Goal: Browse casually

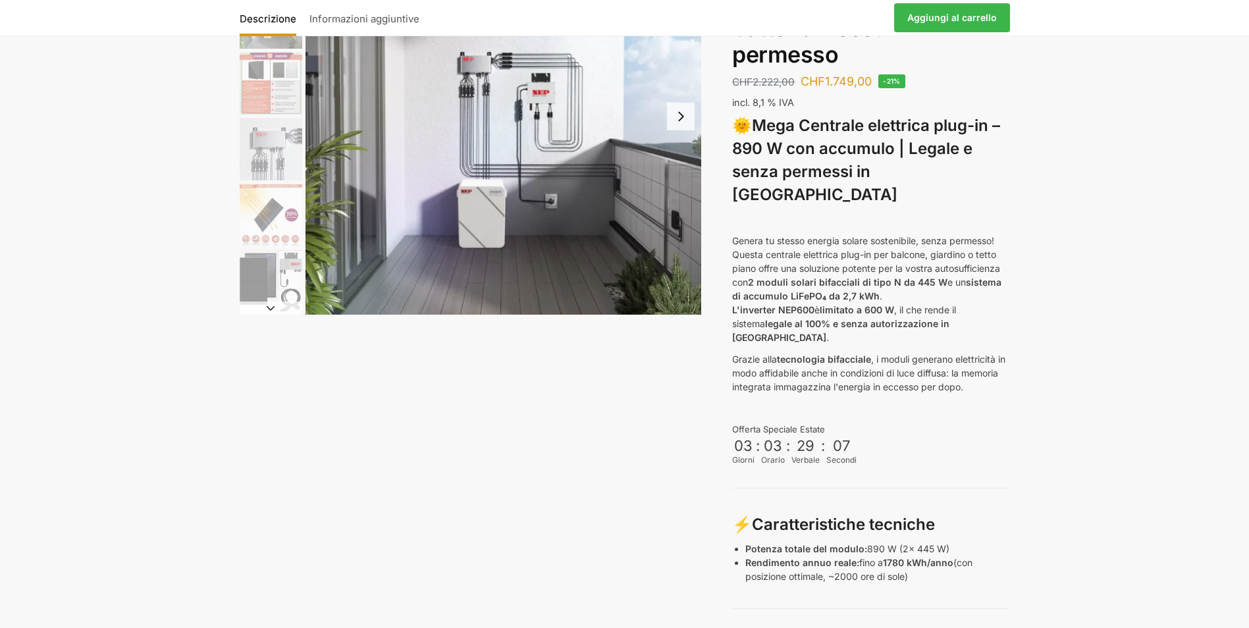
scroll to position [132, 0]
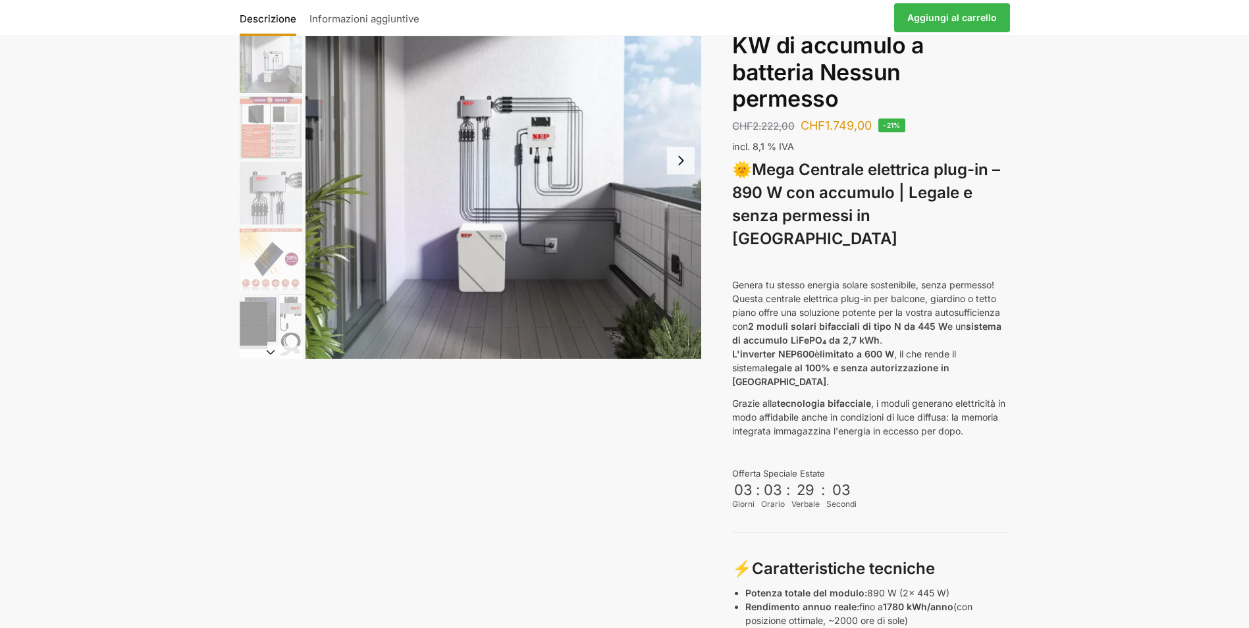
click at [281, 57] on img "2 / 12" at bounding box center [271, 61] width 63 height 63
click at [261, 143] on img "3 / 12" at bounding box center [271, 127] width 63 height 63
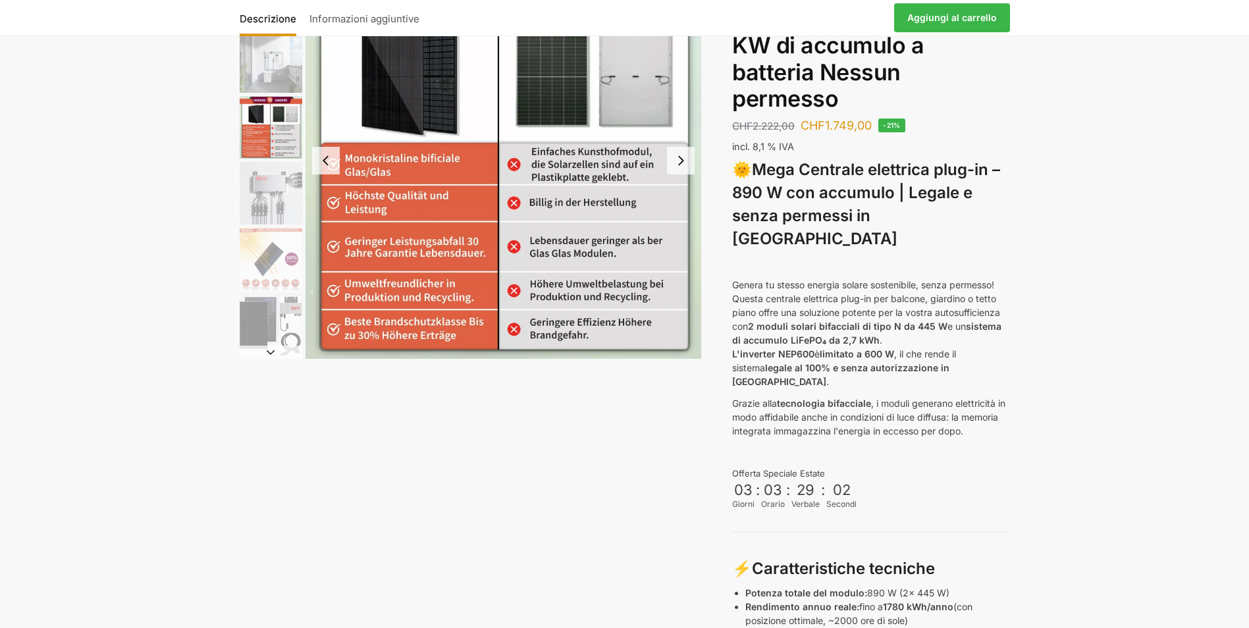
click at [261, 169] on img "4 / 12" at bounding box center [271, 193] width 63 height 63
click at [264, 194] on img "4 / 12" at bounding box center [271, 193] width 63 height 63
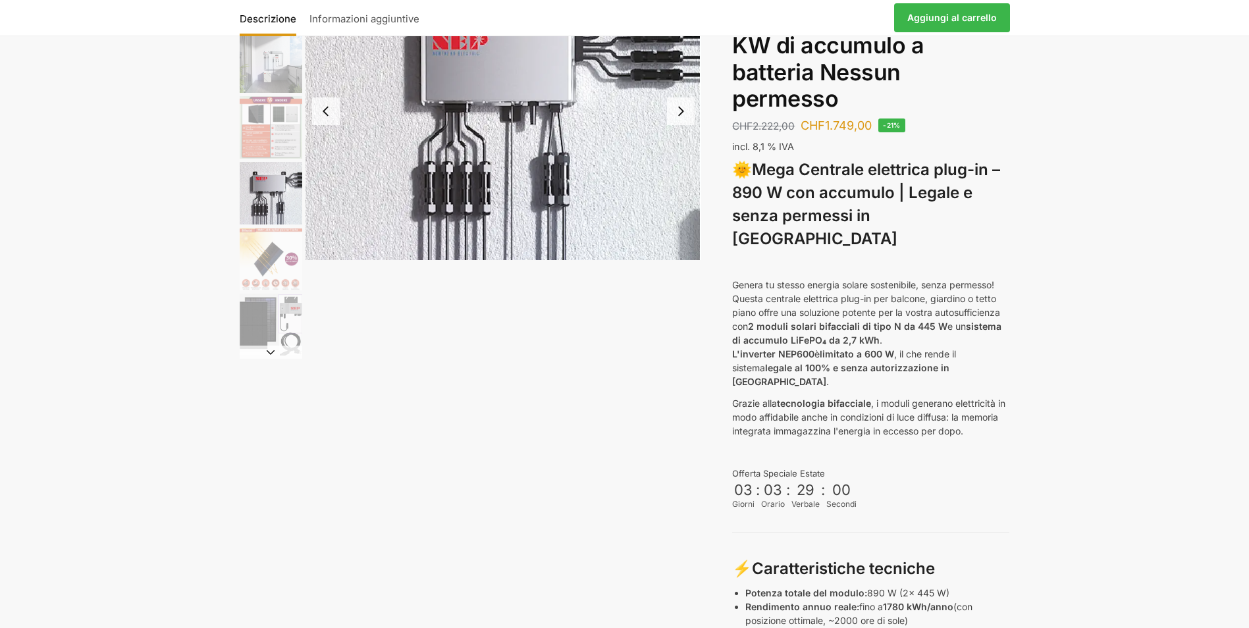
click at [265, 252] on img "5 / 12" at bounding box center [271, 259] width 63 height 63
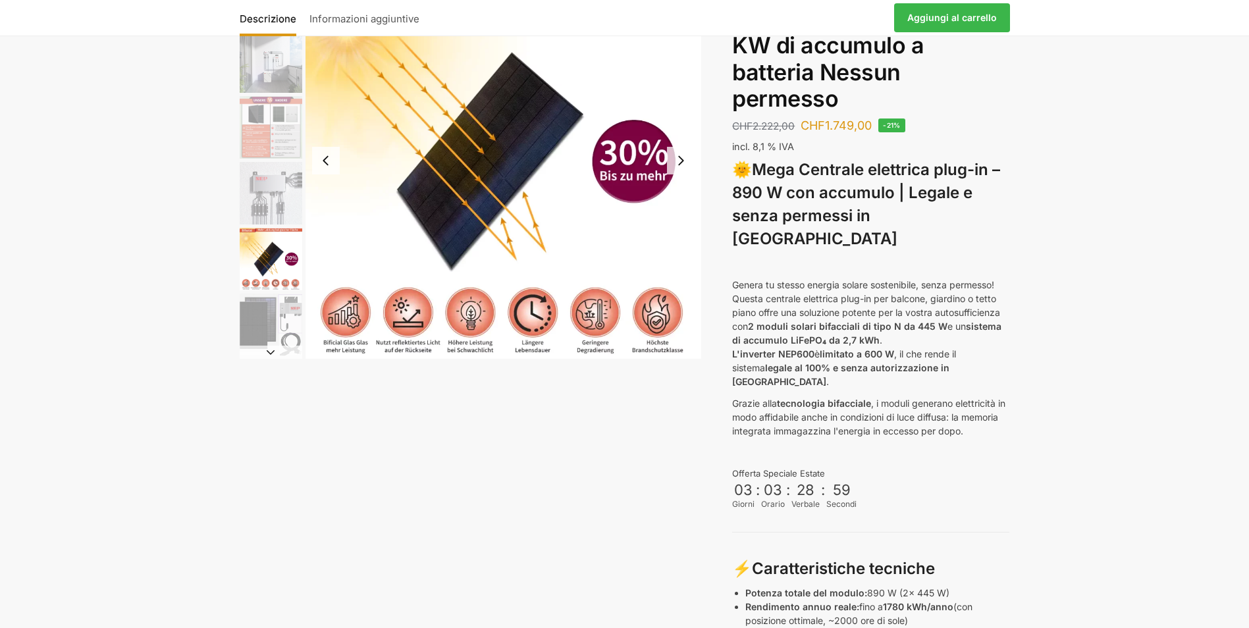
click at [267, 291] on li "5 / 12" at bounding box center [269, 259] width 66 height 66
click at [252, 315] on img "6 / 12" at bounding box center [271, 325] width 63 height 63
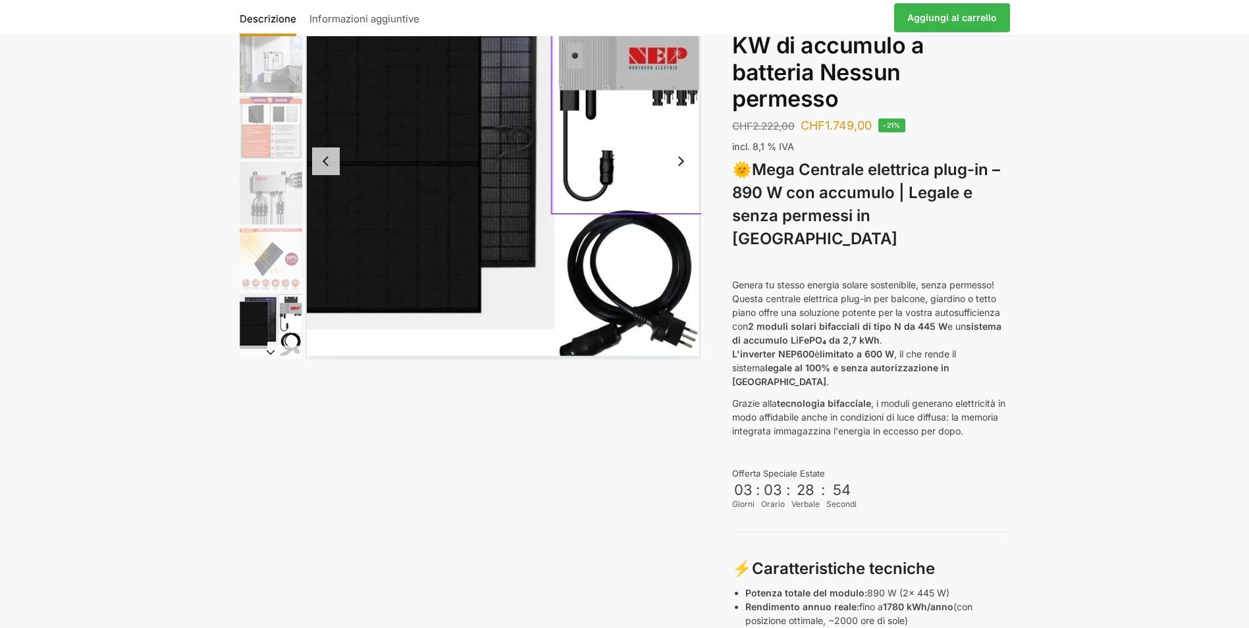
click at [264, 261] on img "5 / 12" at bounding box center [271, 259] width 63 height 63
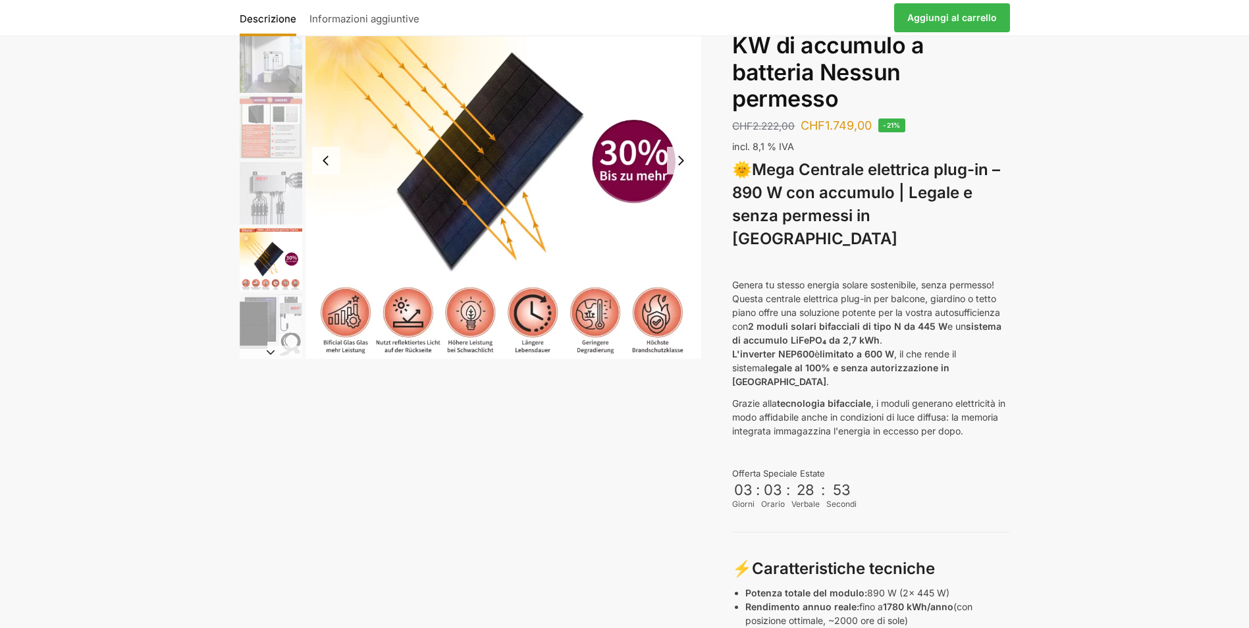
click at [258, 346] on div at bounding box center [269, 160] width 66 height 396
click at [266, 334] on img "6 / 12" at bounding box center [271, 325] width 63 height 63
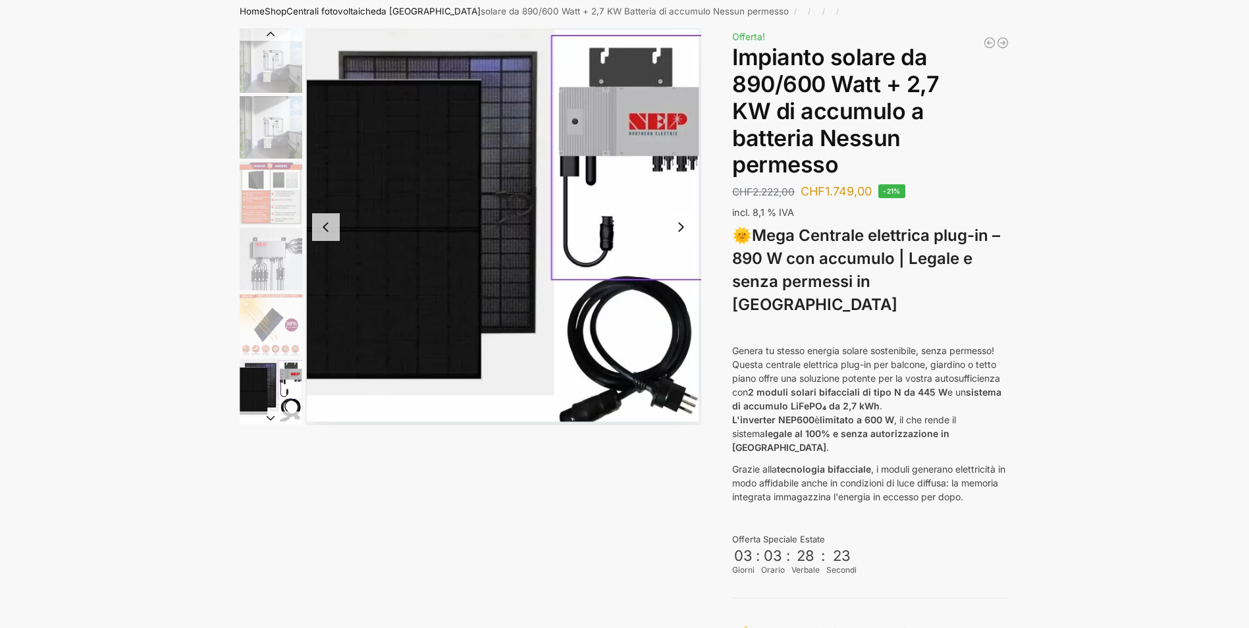
scroll to position [0, 0]
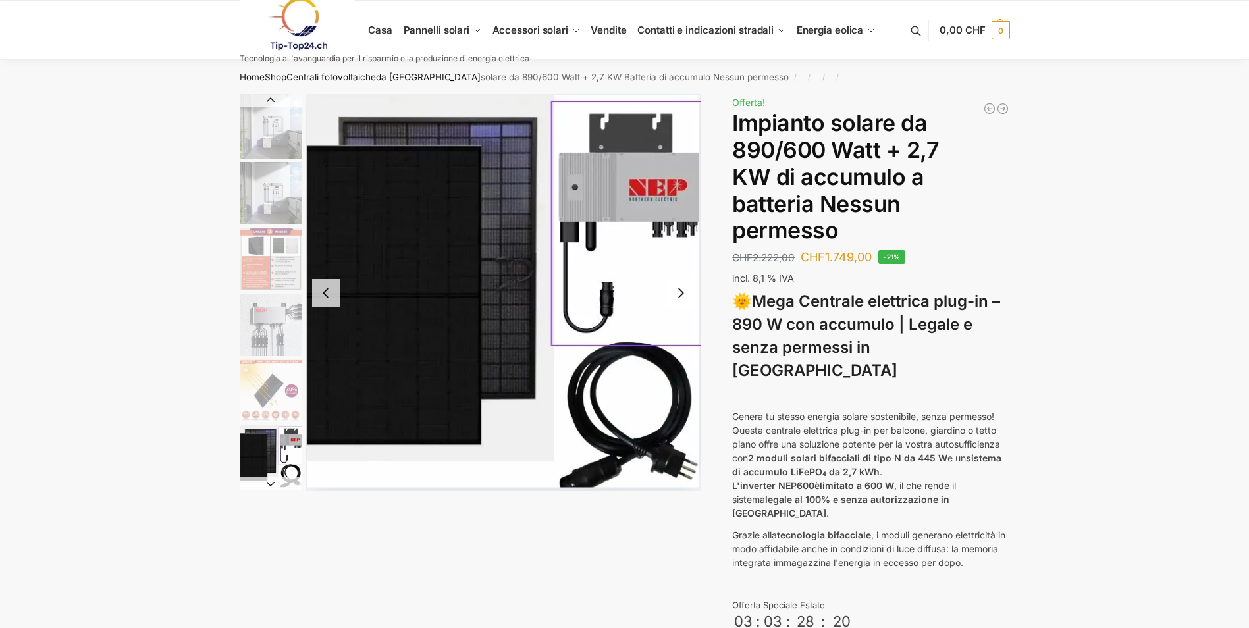
click at [259, 200] on img "2 / 12" at bounding box center [271, 193] width 63 height 63
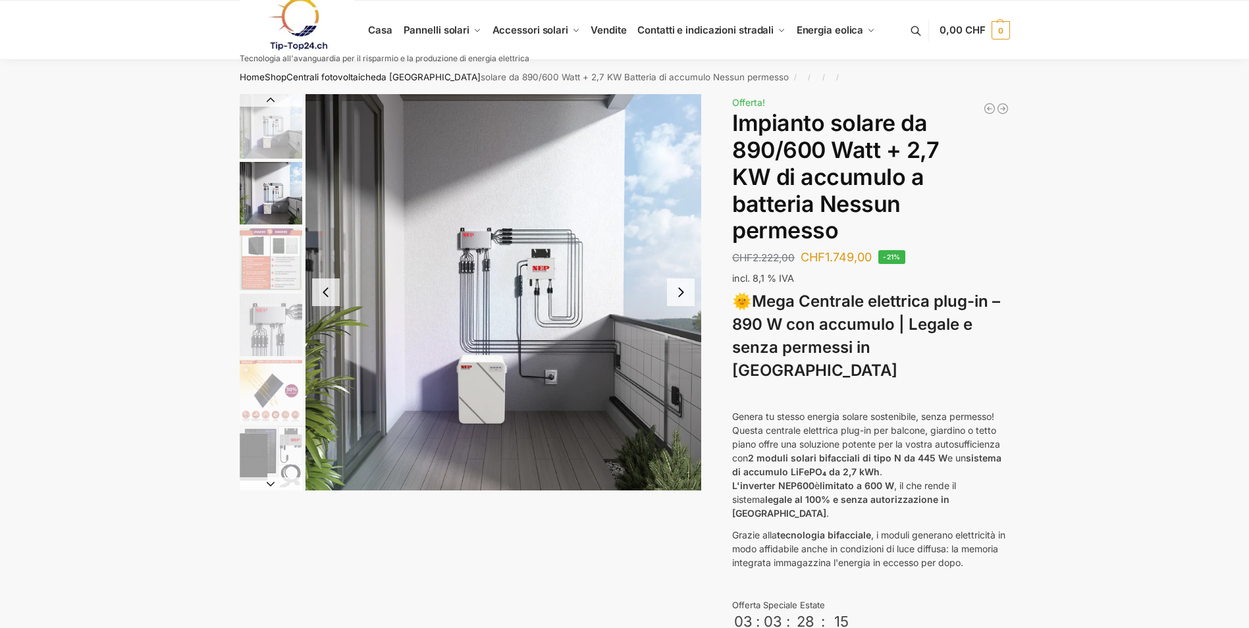
click at [270, 394] on img "5 / 12" at bounding box center [271, 391] width 63 height 63
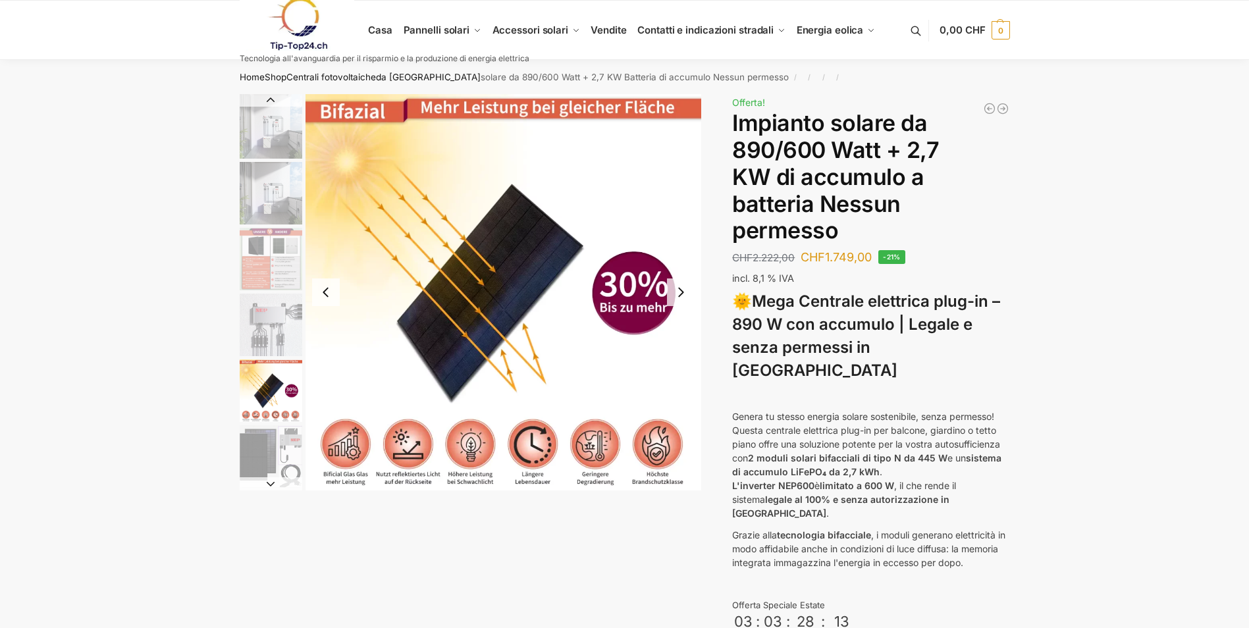
click at [261, 453] on img "6 / 12" at bounding box center [271, 456] width 63 height 63
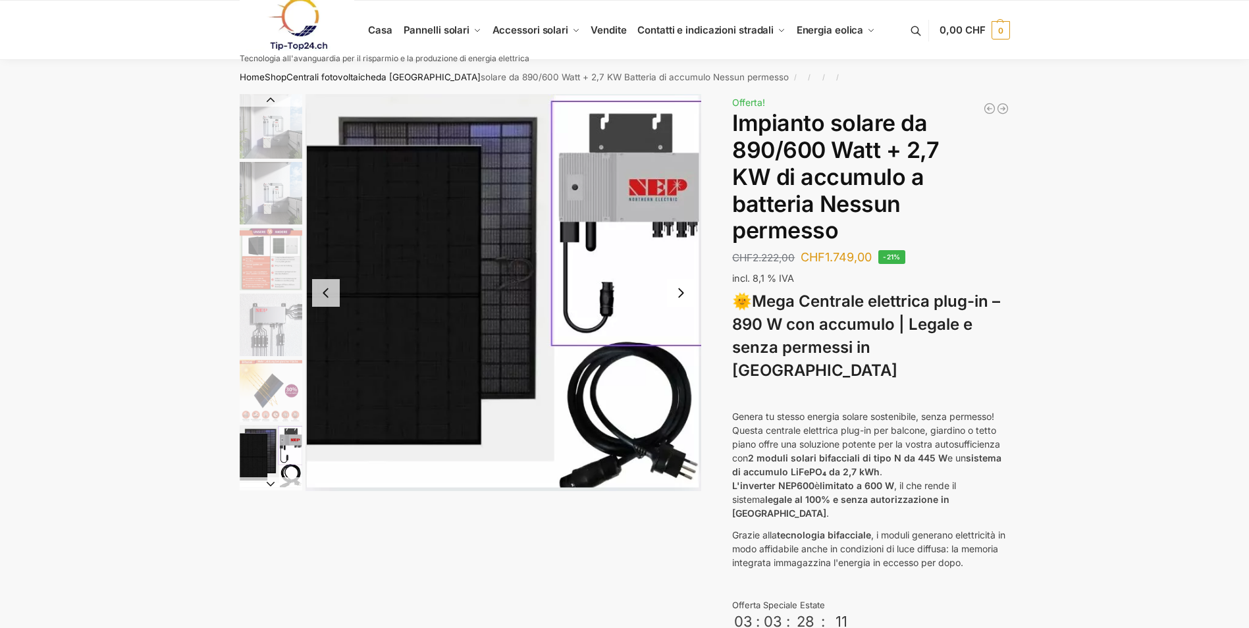
click at [259, 389] on img "5 / 12" at bounding box center [271, 391] width 63 height 63
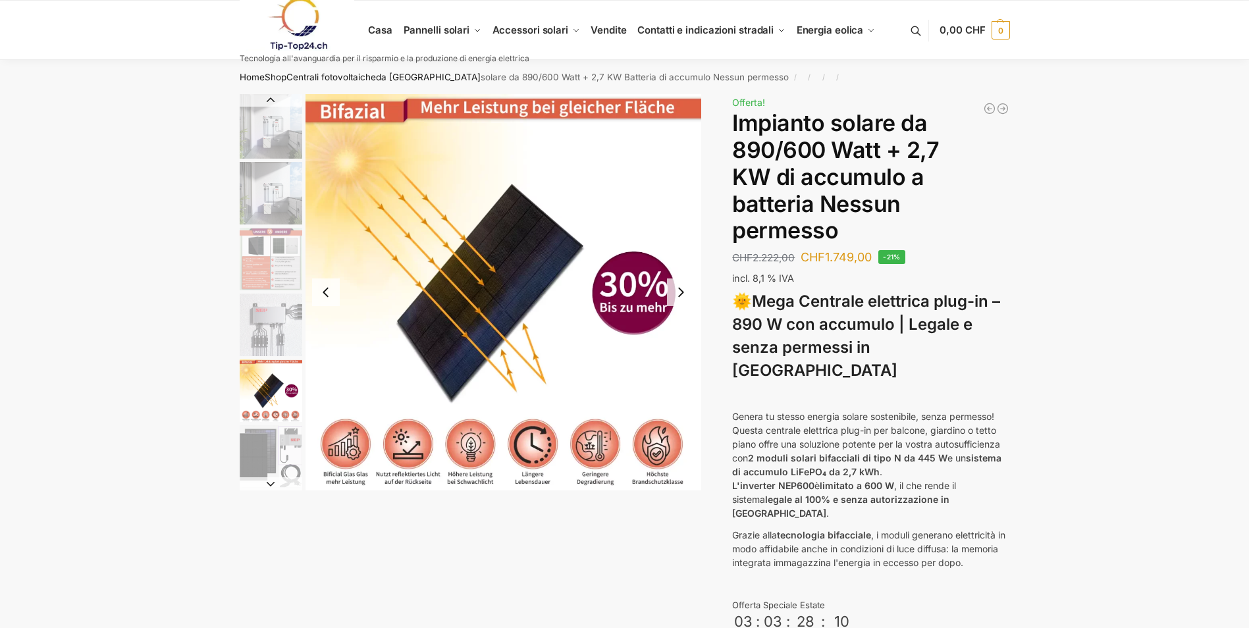
click at [270, 304] on img "4 / 12" at bounding box center [271, 325] width 63 height 63
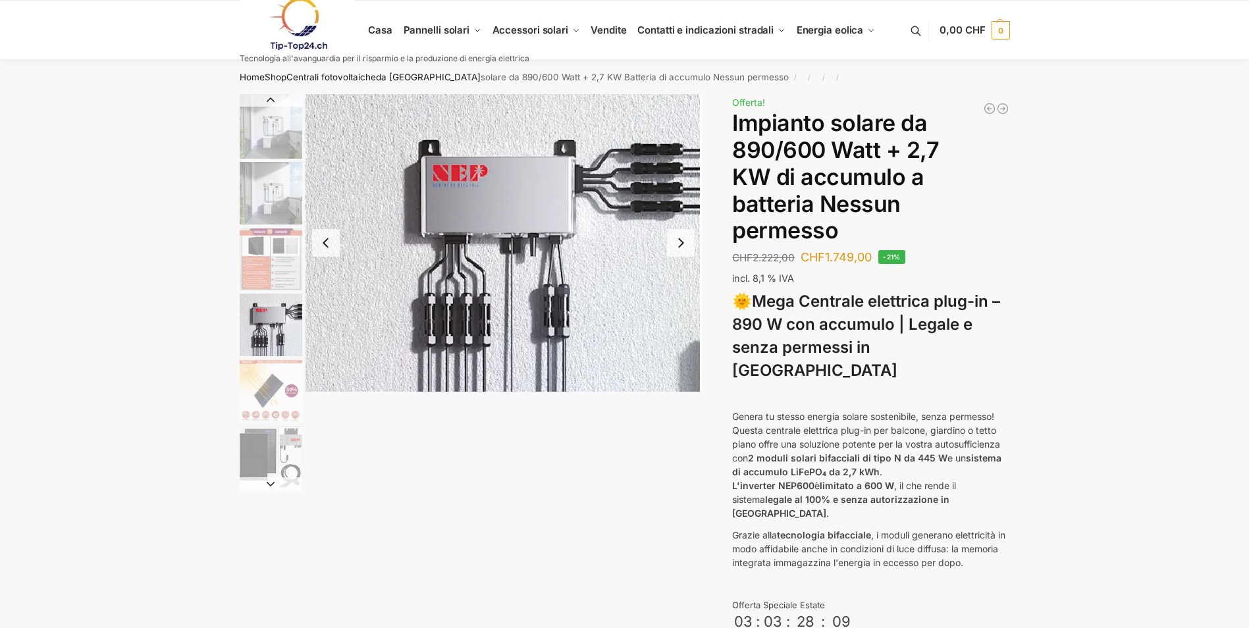
click at [278, 237] on img "3 / 12" at bounding box center [271, 259] width 63 height 63
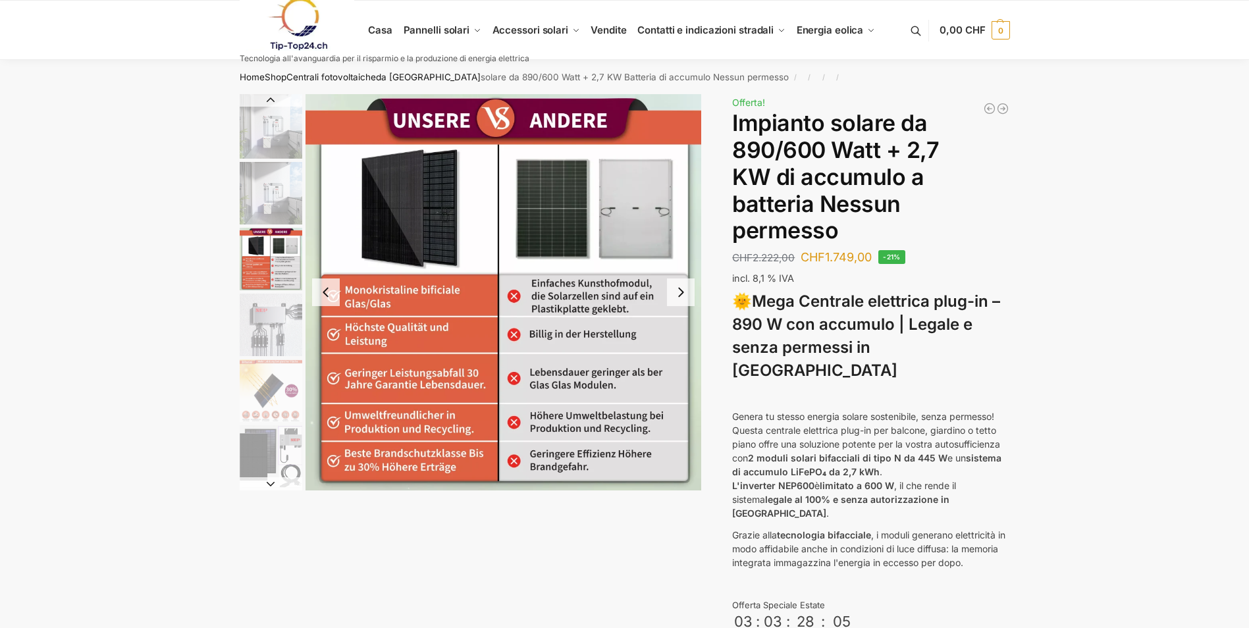
click at [280, 198] on img "2 / 12" at bounding box center [271, 193] width 63 height 63
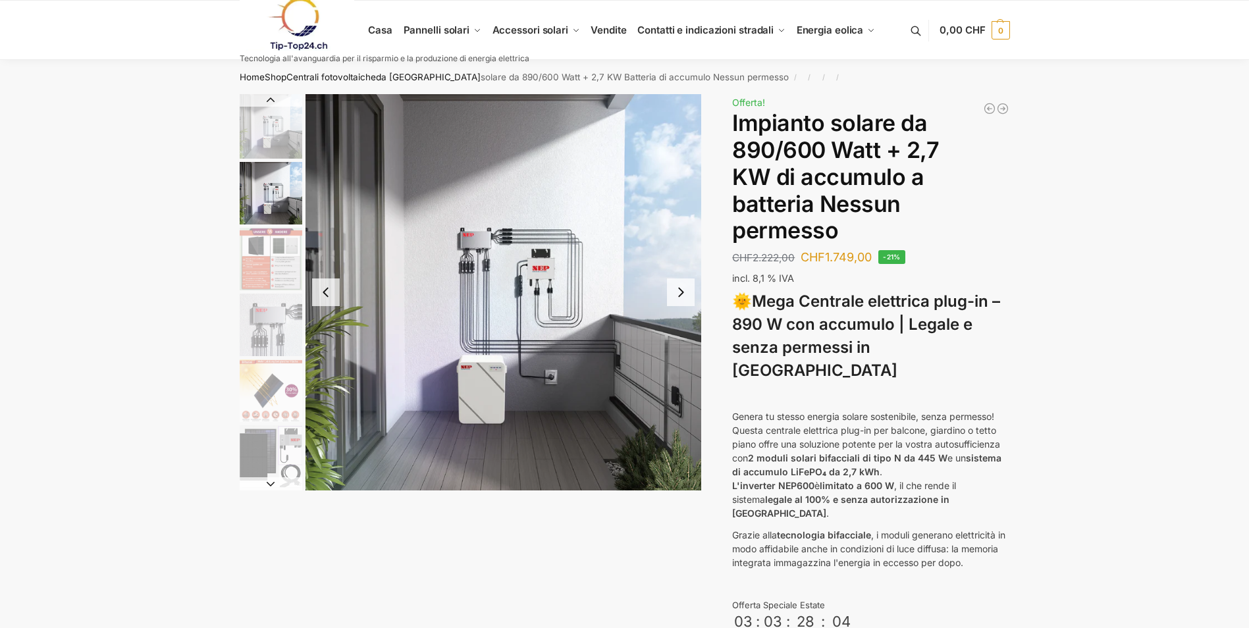
click at [274, 277] on img "3 / 12" at bounding box center [271, 259] width 63 height 63
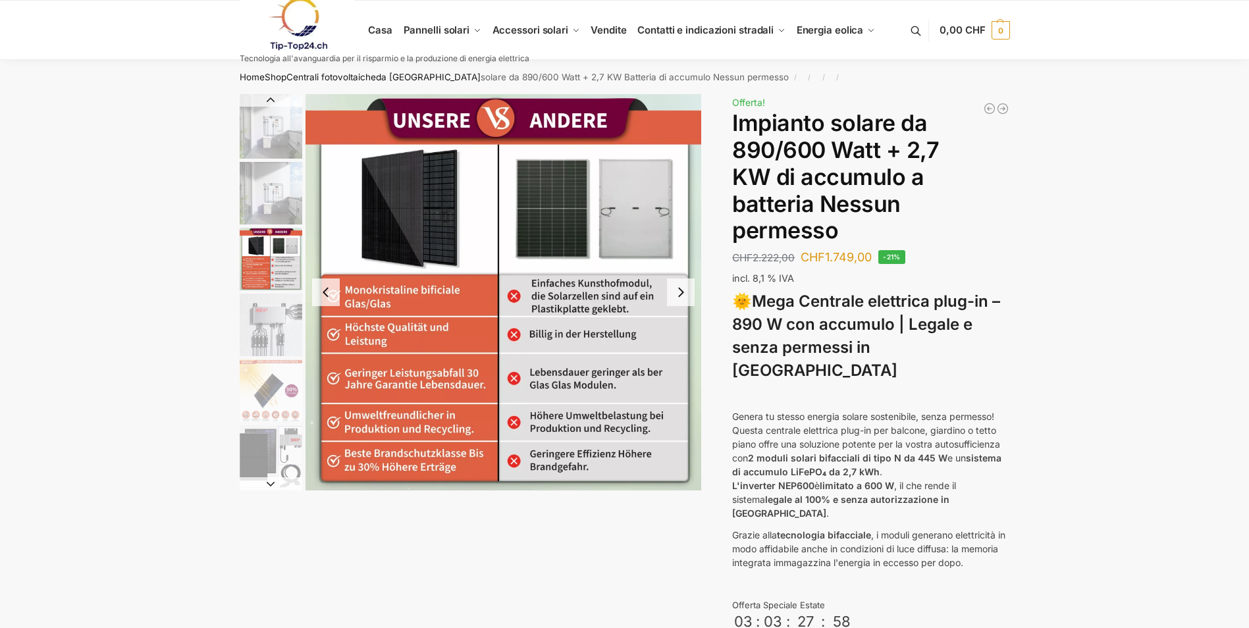
click at [281, 142] on img "1 / 12" at bounding box center [271, 126] width 63 height 65
